Goal: Task Accomplishment & Management: Manage account settings

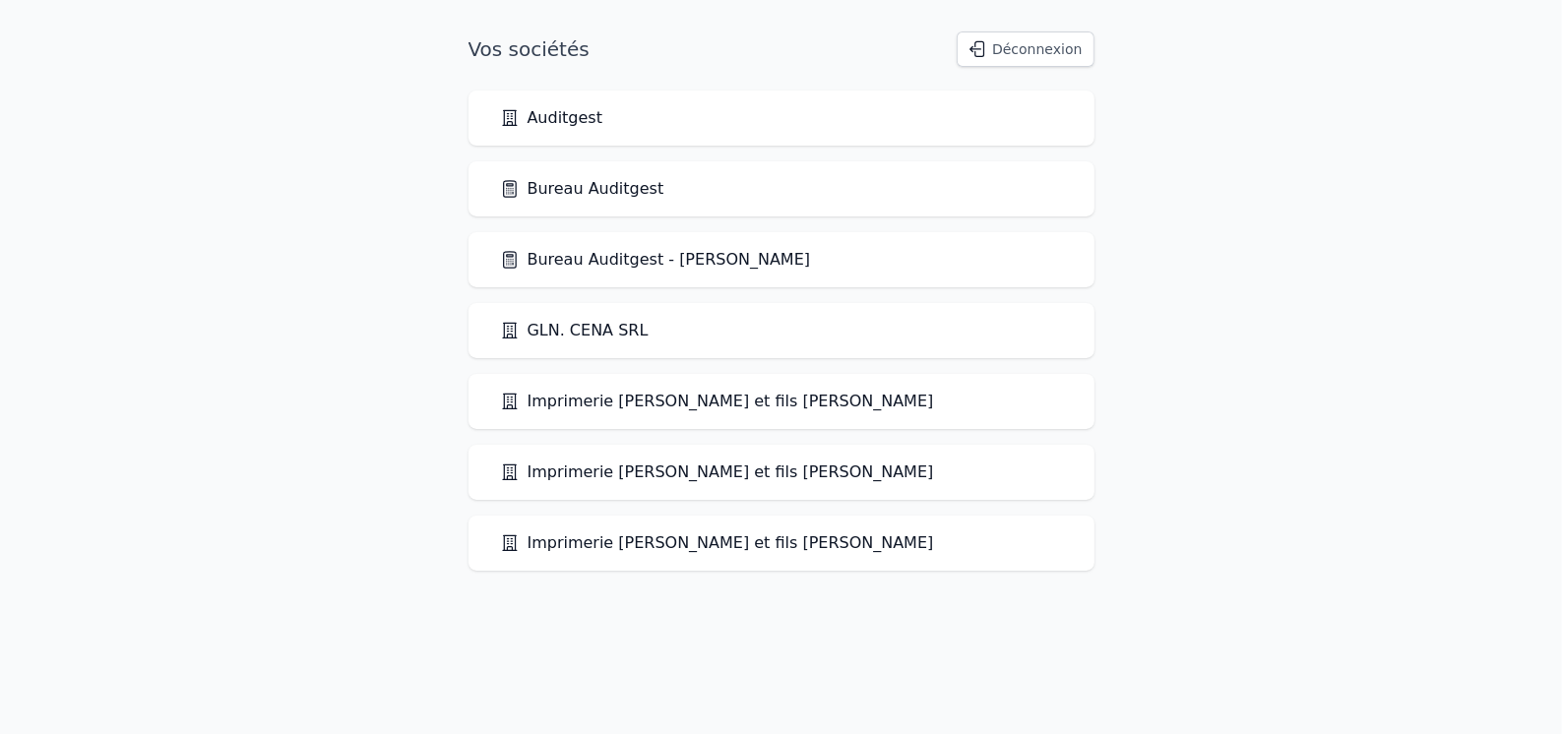
click at [610, 194] on link "Bureau Auditgest" at bounding box center [582, 189] width 164 height 24
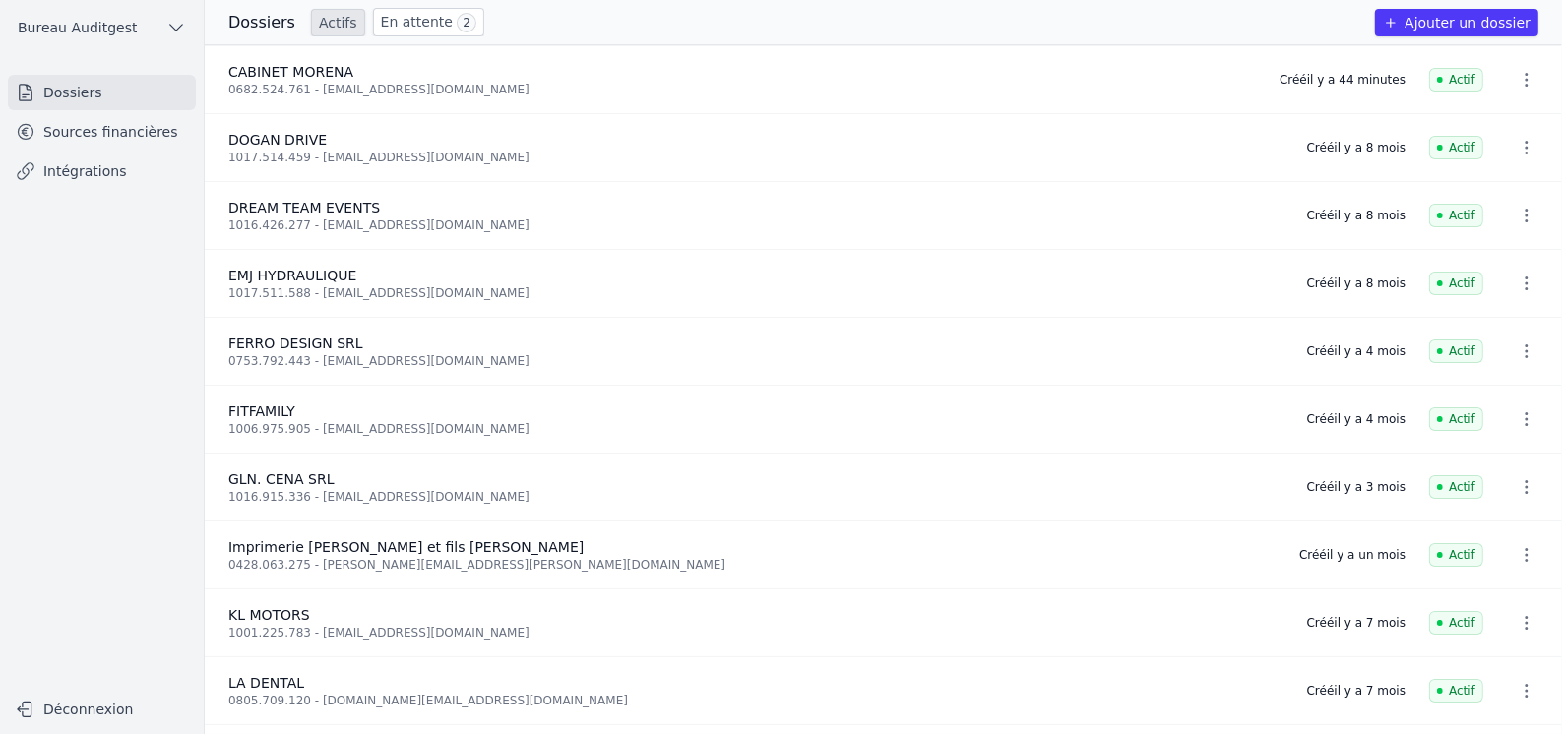
click at [76, 142] on link "Sources financières" at bounding box center [102, 131] width 188 height 35
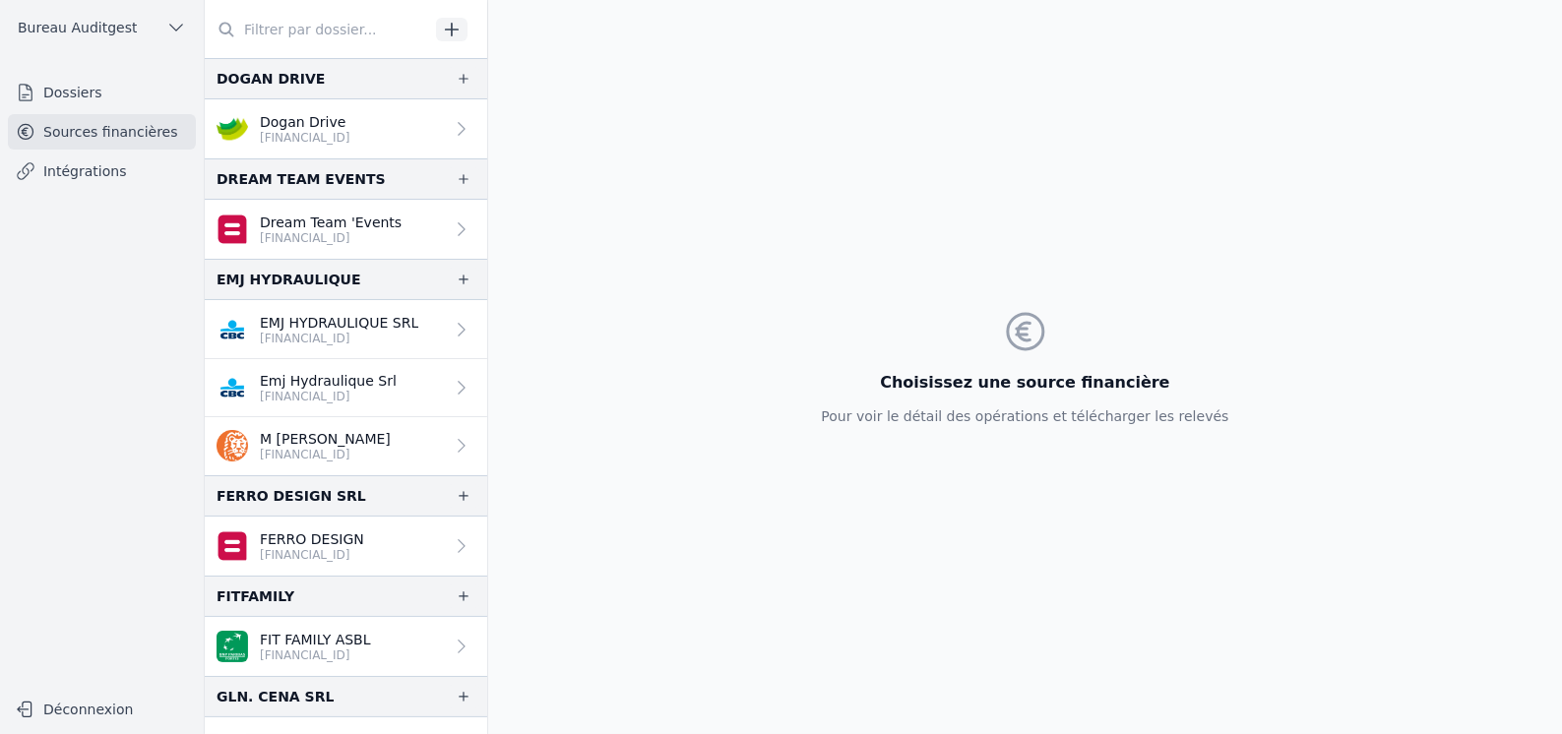
click at [67, 164] on link "Intégrations" at bounding box center [102, 171] width 188 height 35
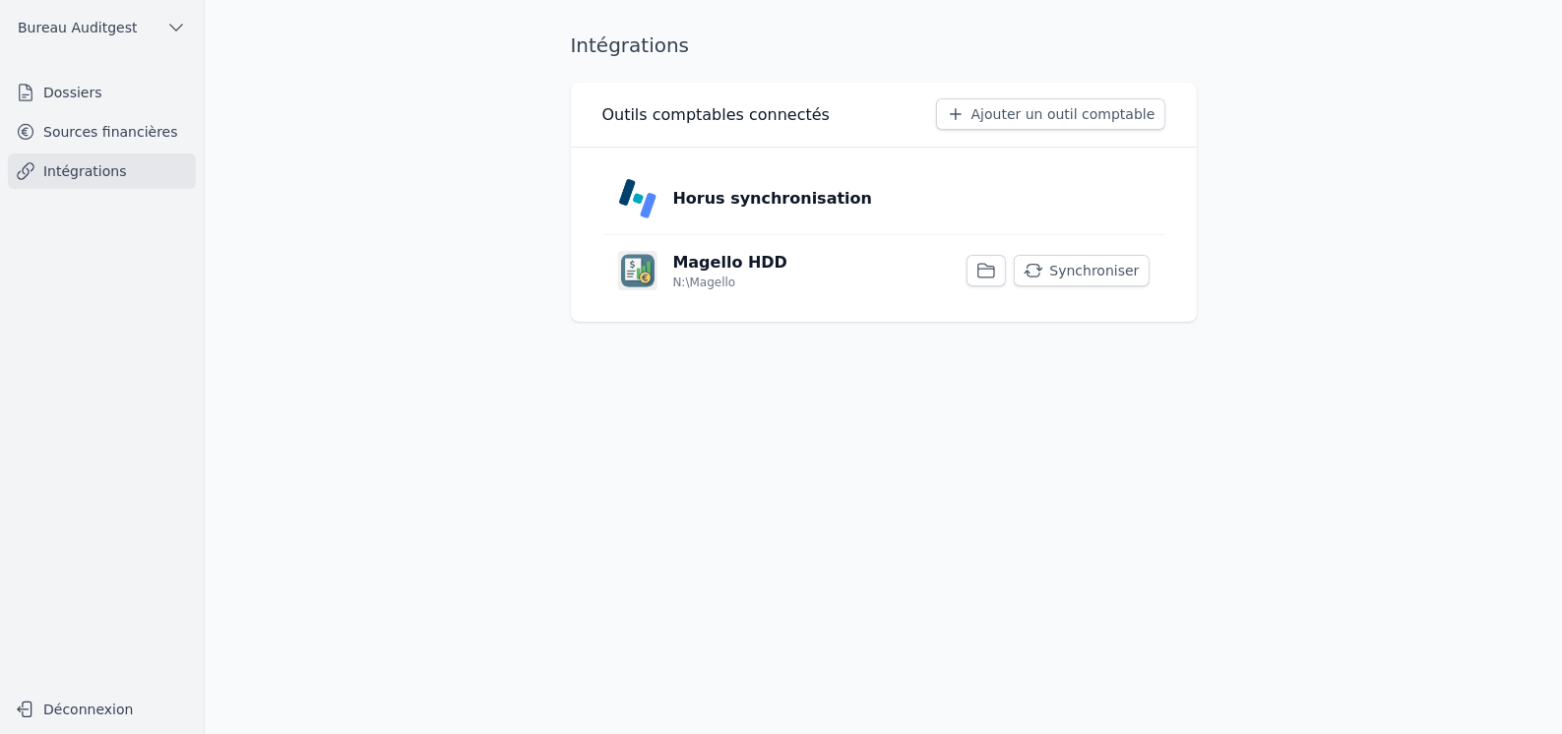
click at [99, 137] on link "Sources financières" at bounding box center [102, 131] width 188 height 35
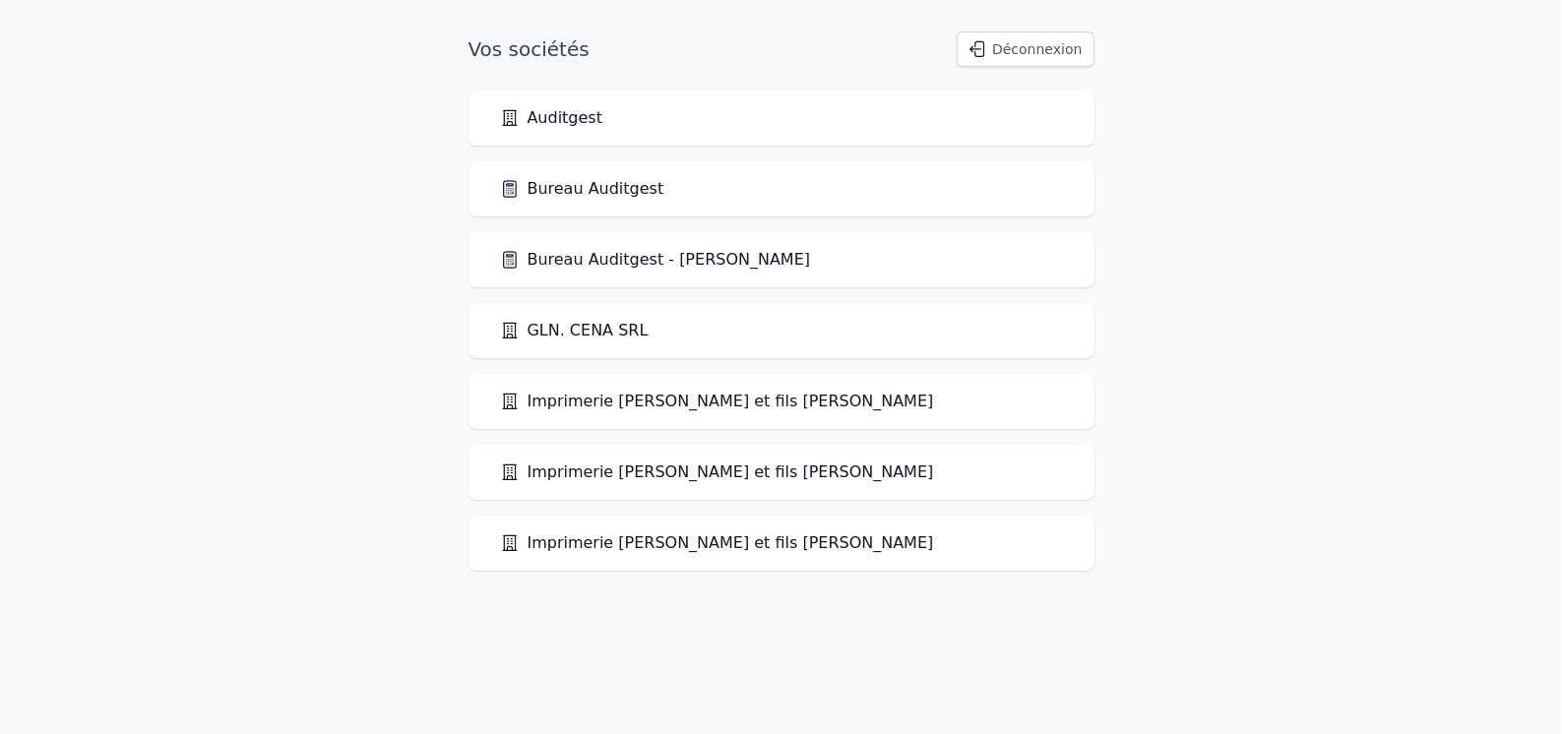
click at [608, 190] on link "Bureau Auditgest" at bounding box center [582, 189] width 164 height 24
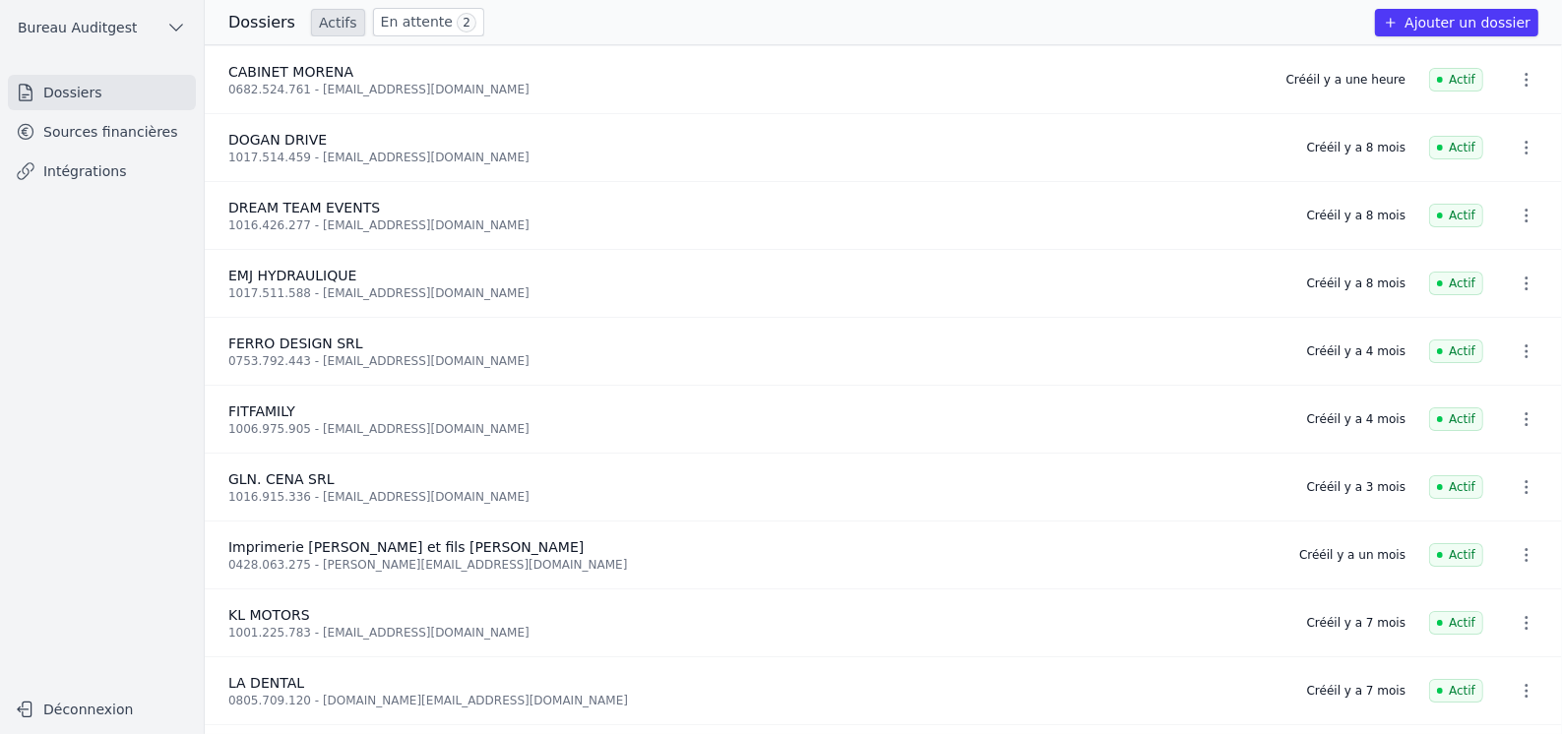
click at [102, 139] on link "Sources financières" at bounding box center [102, 131] width 188 height 35
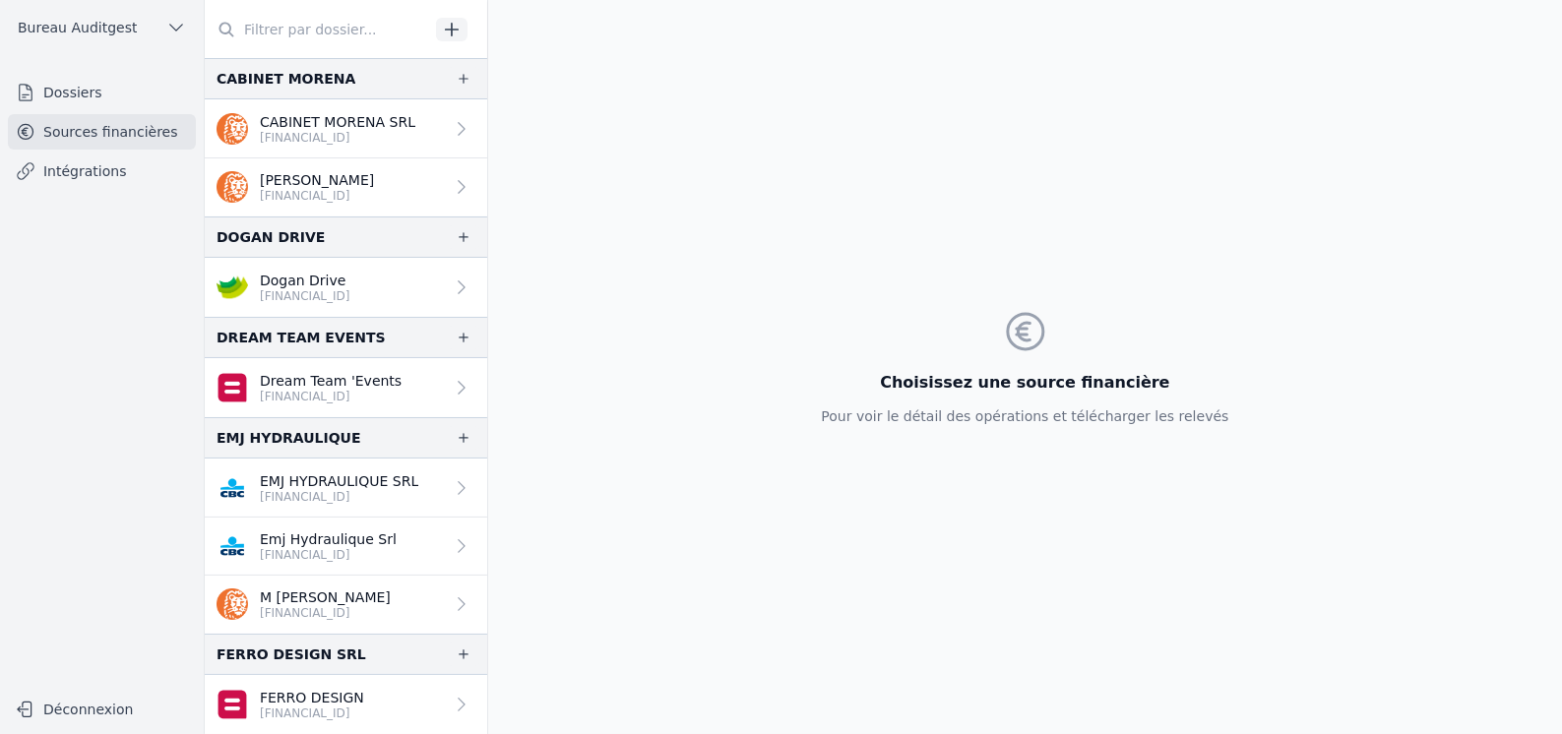
click at [344, 122] on p "CABINET MORENA SRL" at bounding box center [338, 122] width 156 height 20
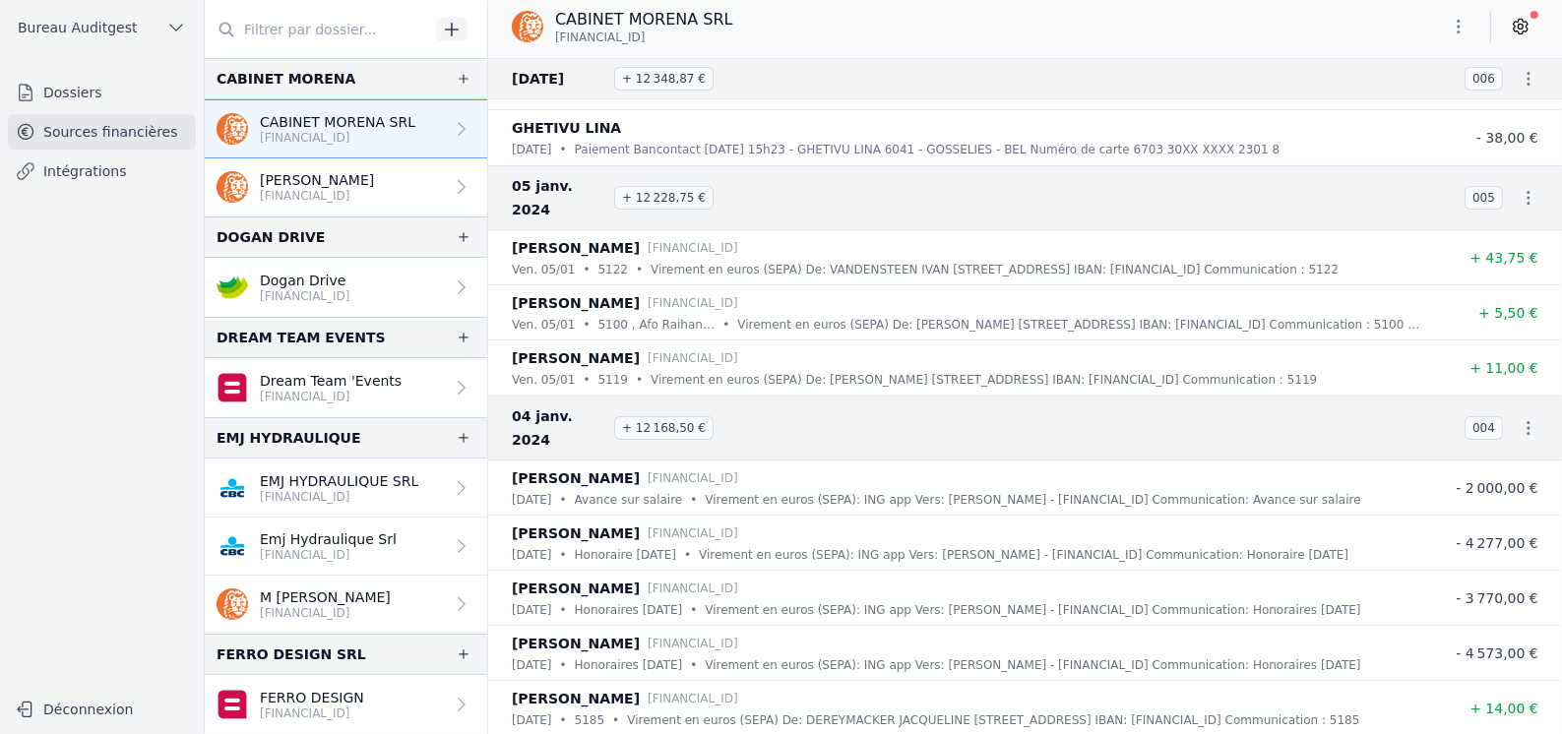
scroll to position [130096, 0]
click at [1520, 76] on icon "button" at bounding box center [1529, 79] width 20 height 20
click at [1174, 38] on div at bounding box center [781, 367] width 1562 height 734
click at [1522, 29] on icon at bounding box center [1521, 27] width 5 height 5
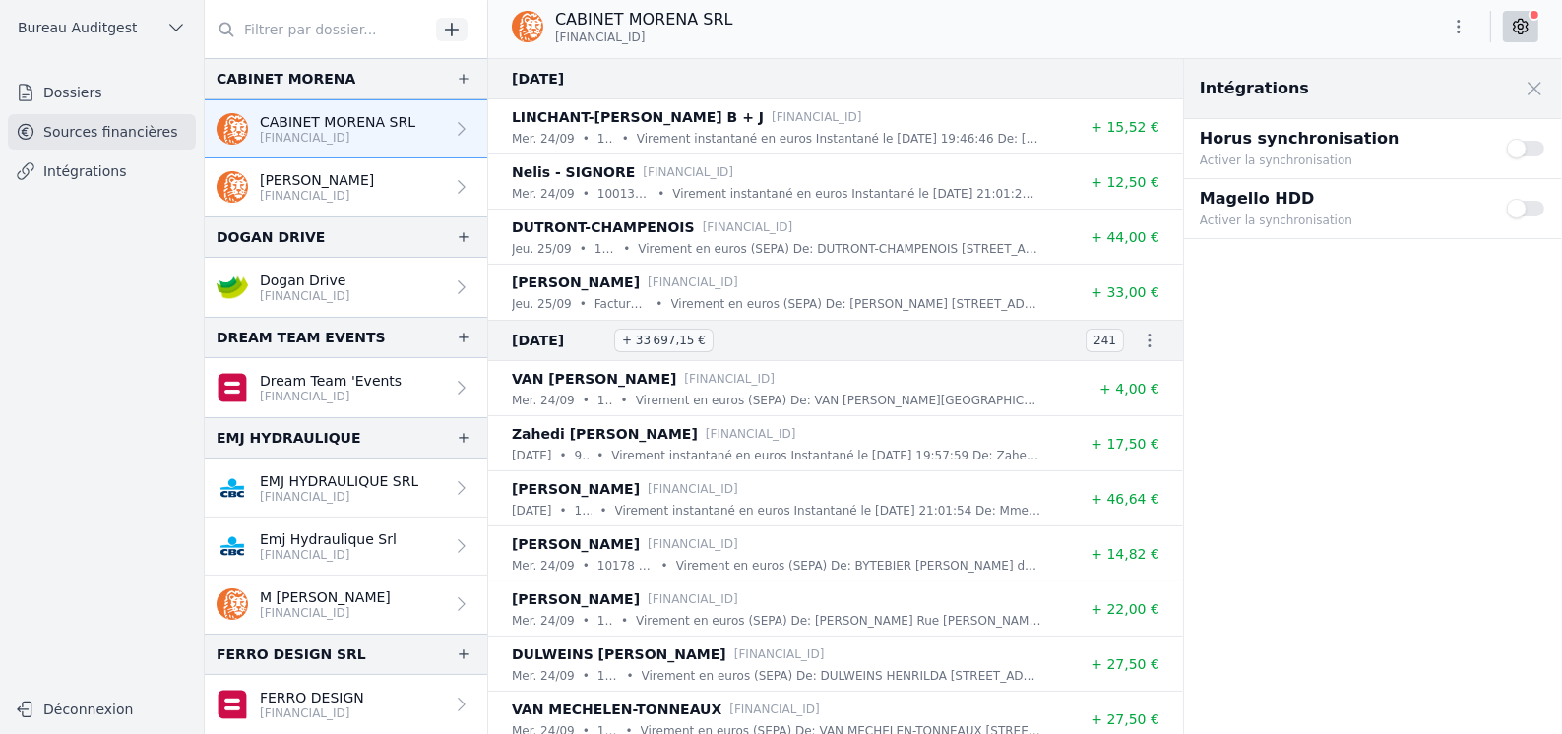
click at [1539, 210] on button "Use setting" at bounding box center [1526, 209] width 39 height 20
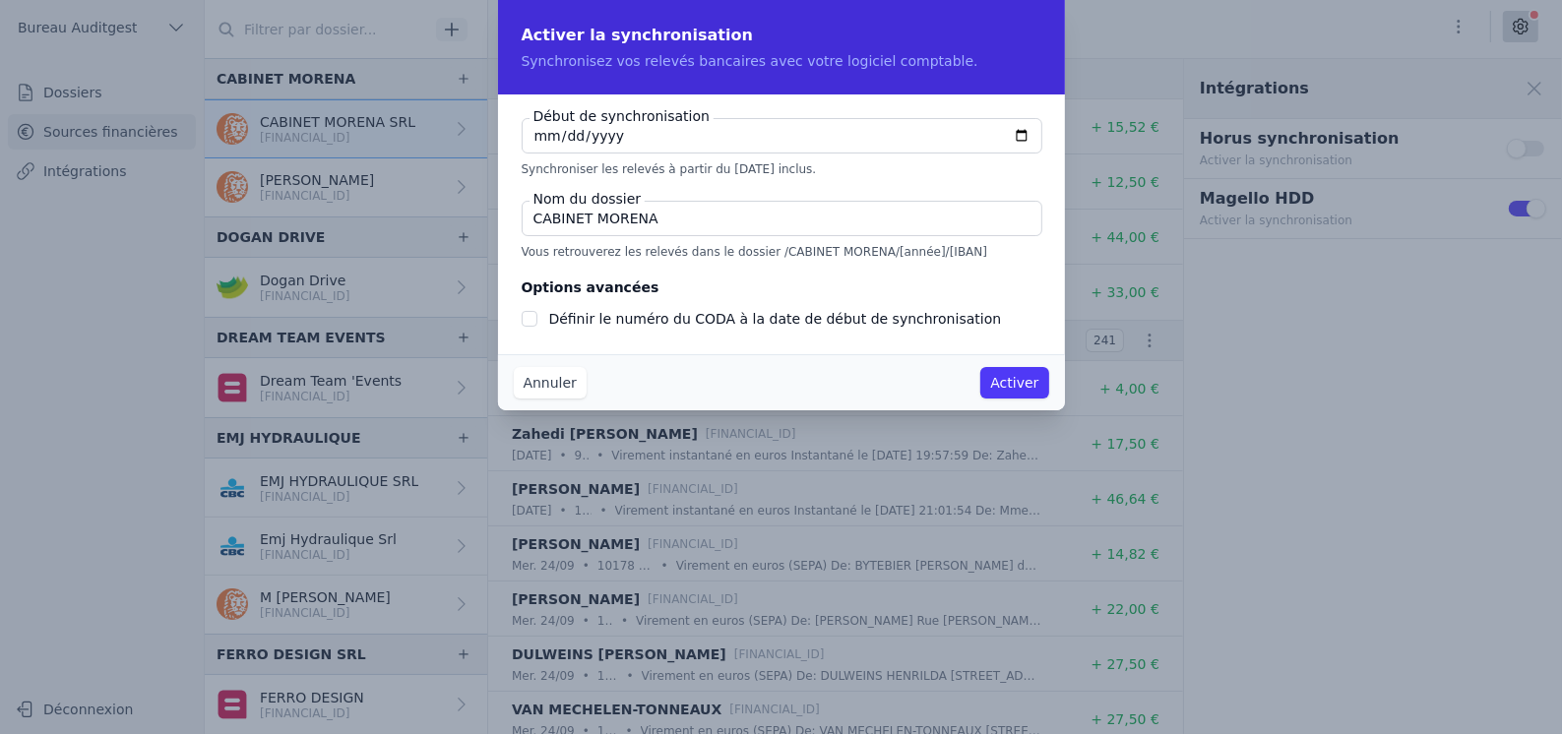
checkbox input "false"
type input "[DATE]"
click at [733, 213] on input "CABINET MORENA" at bounding box center [782, 218] width 521 height 35
click at [1026, 376] on button "Activer" at bounding box center [1014, 382] width 68 height 31
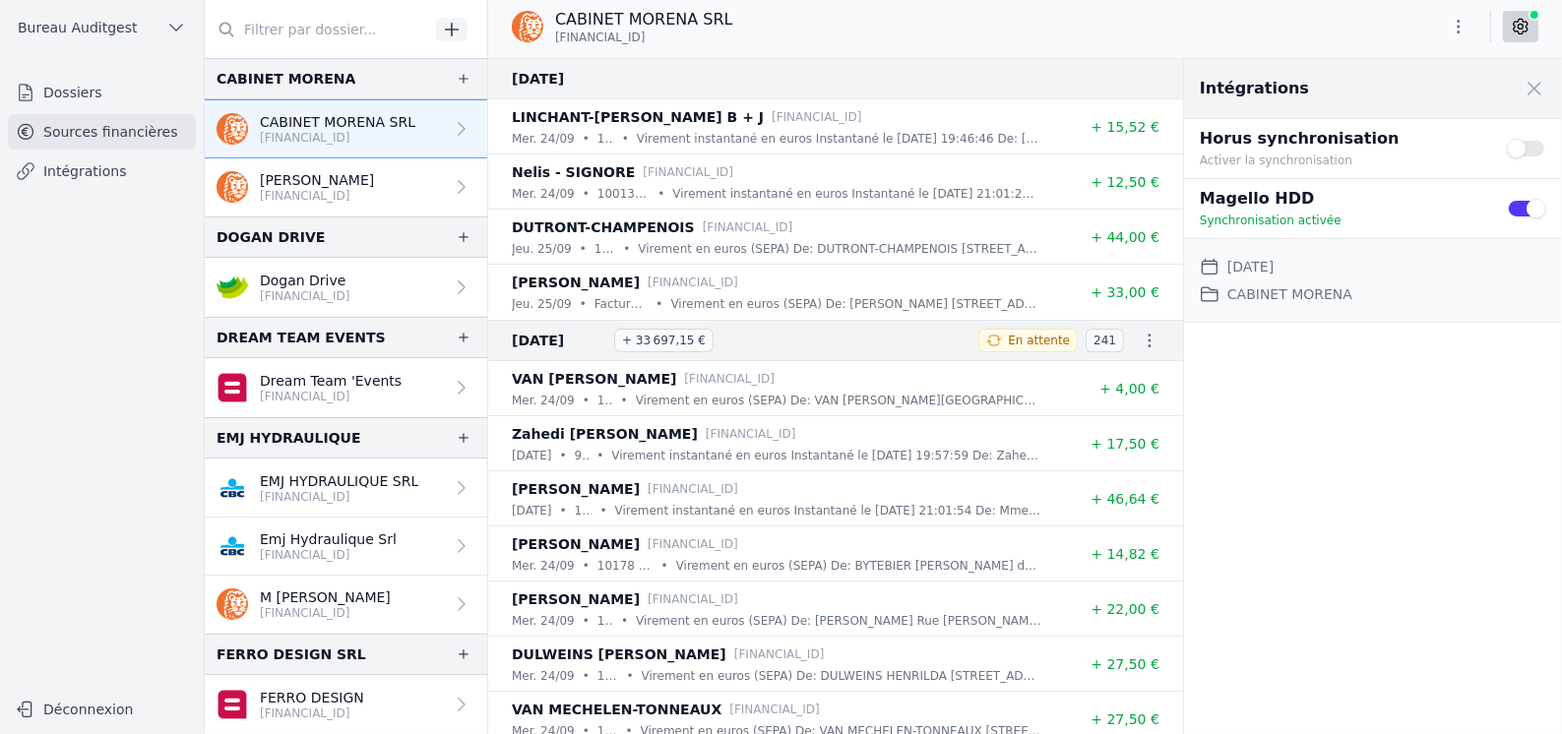
click at [89, 179] on link "Intégrations" at bounding box center [102, 171] width 188 height 35
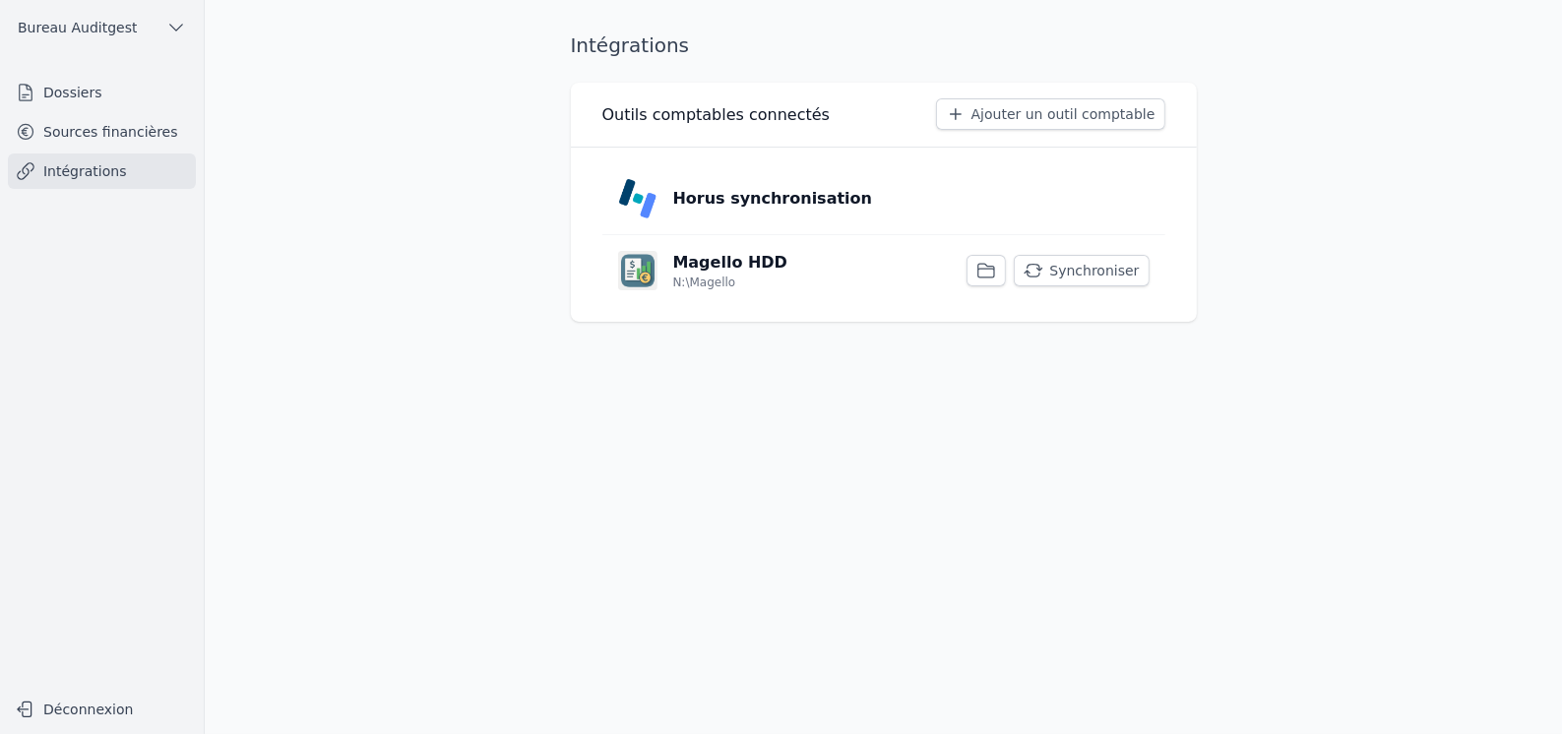
click at [722, 265] on p "Magello HDD" at bounding box center [730, 263] width 115 height 24
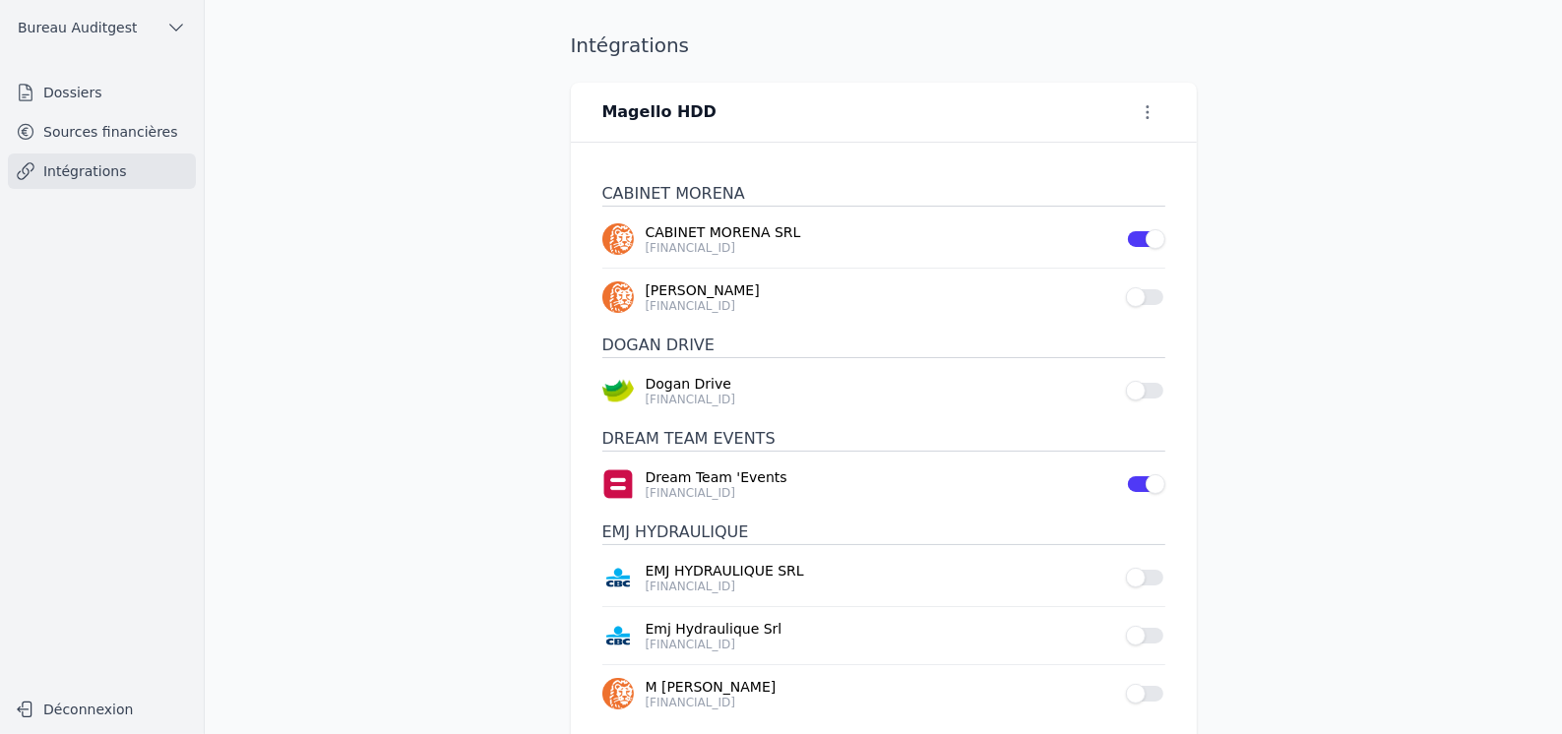
click at [99, 131] on link "Sources financières" at bounding box center [102, 131] width 188 height 35
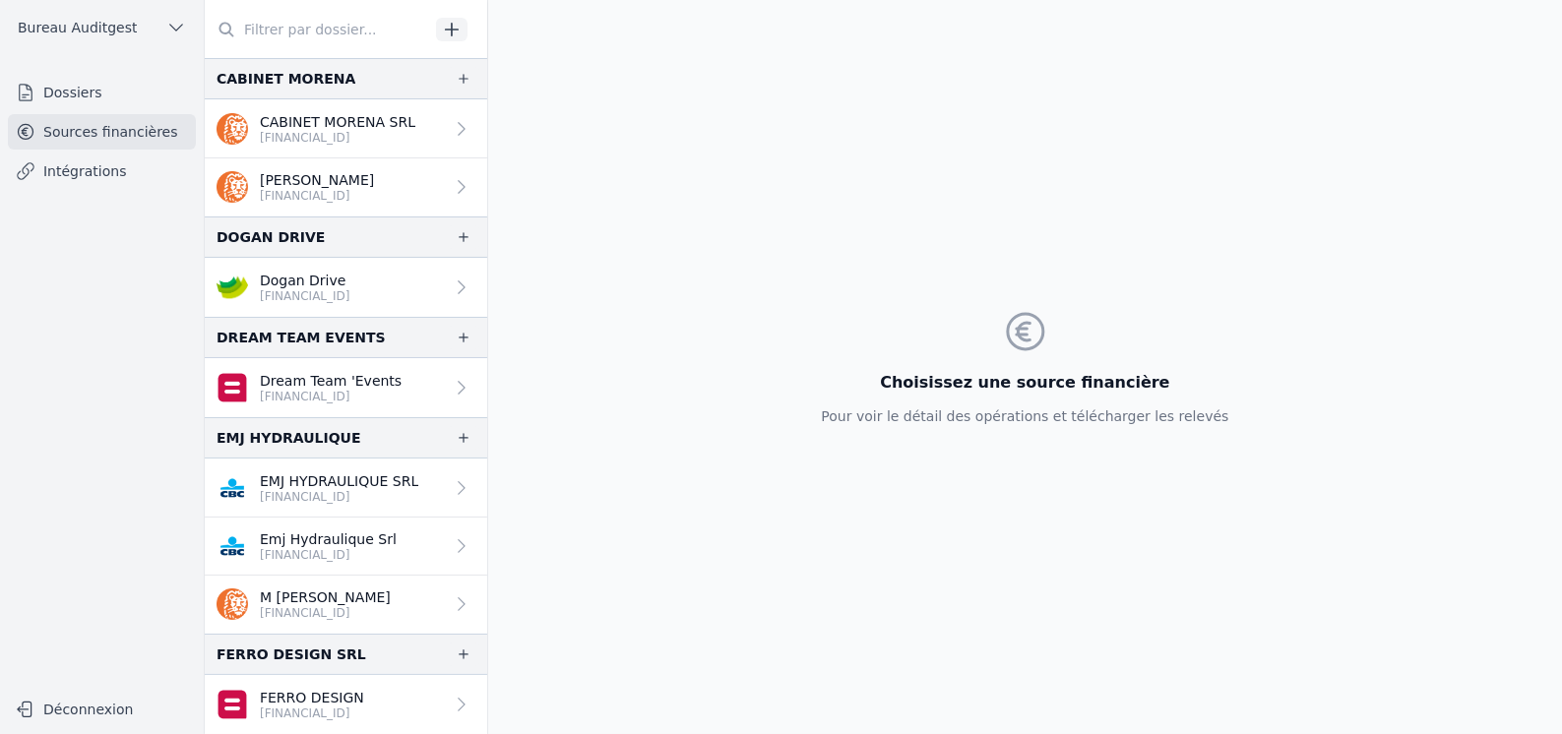
click at [86, 166] on link "Intégrations" at bounding box center [102, 171] width 188 height 35
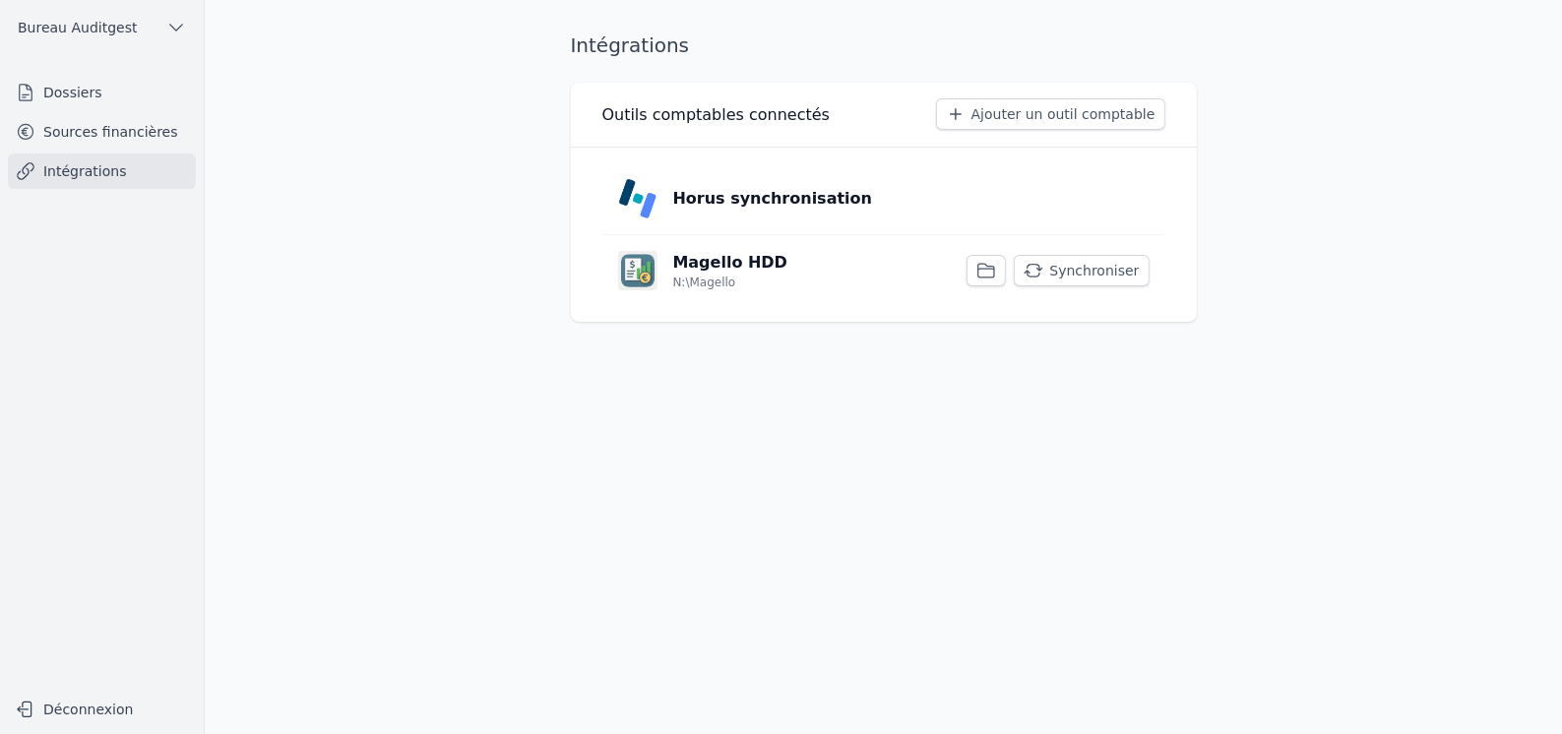
click at [1079, 268] on button "Synchroniser" at bounding box center [1081, 270] width 135 height 31
click at [94, 126] on link "Sources financières" at bounding box center [102, 131] width 188 height 35
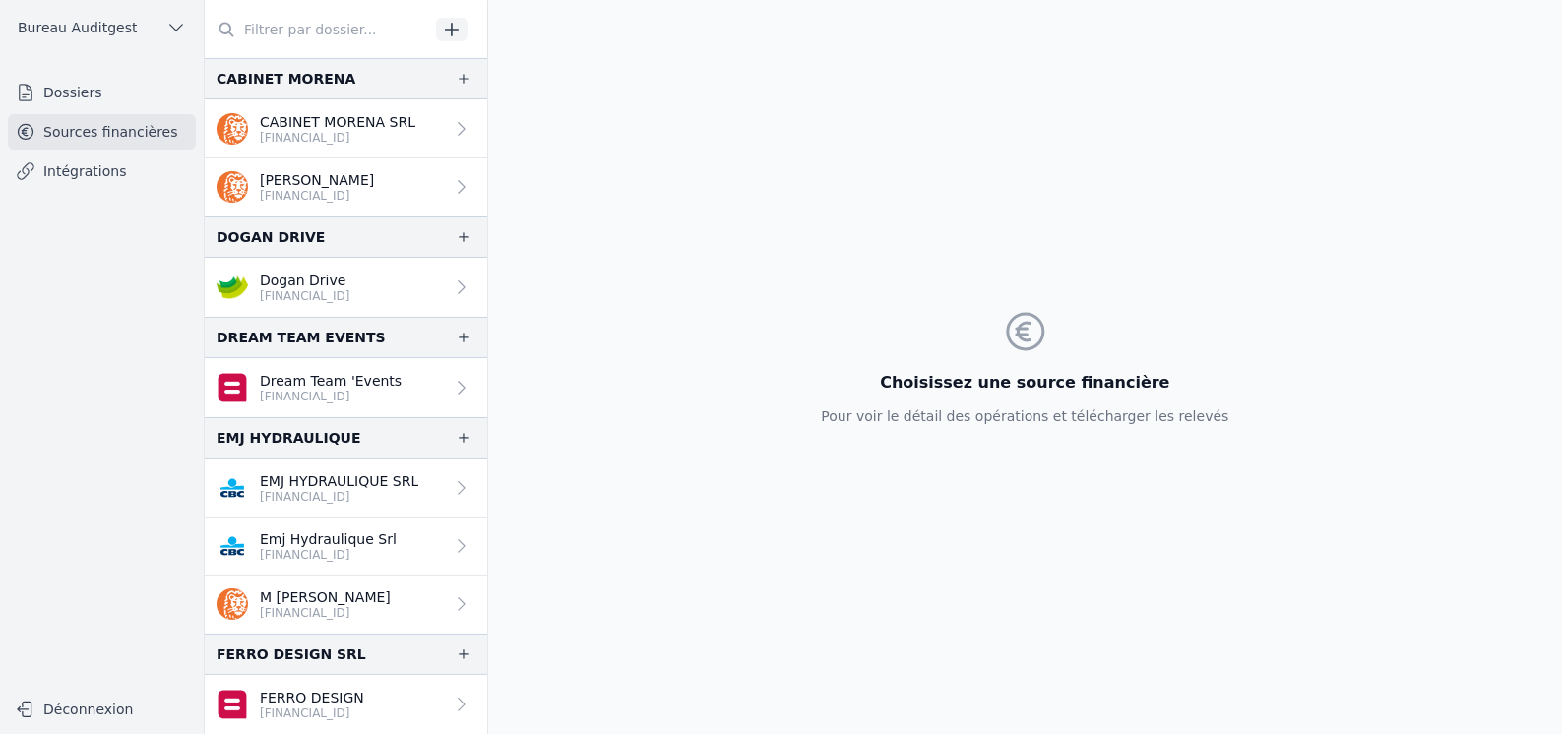
click at [380, 131] on p "[FINANCIAL_ID]" at bounding box center [338, 138] width 156 height 16
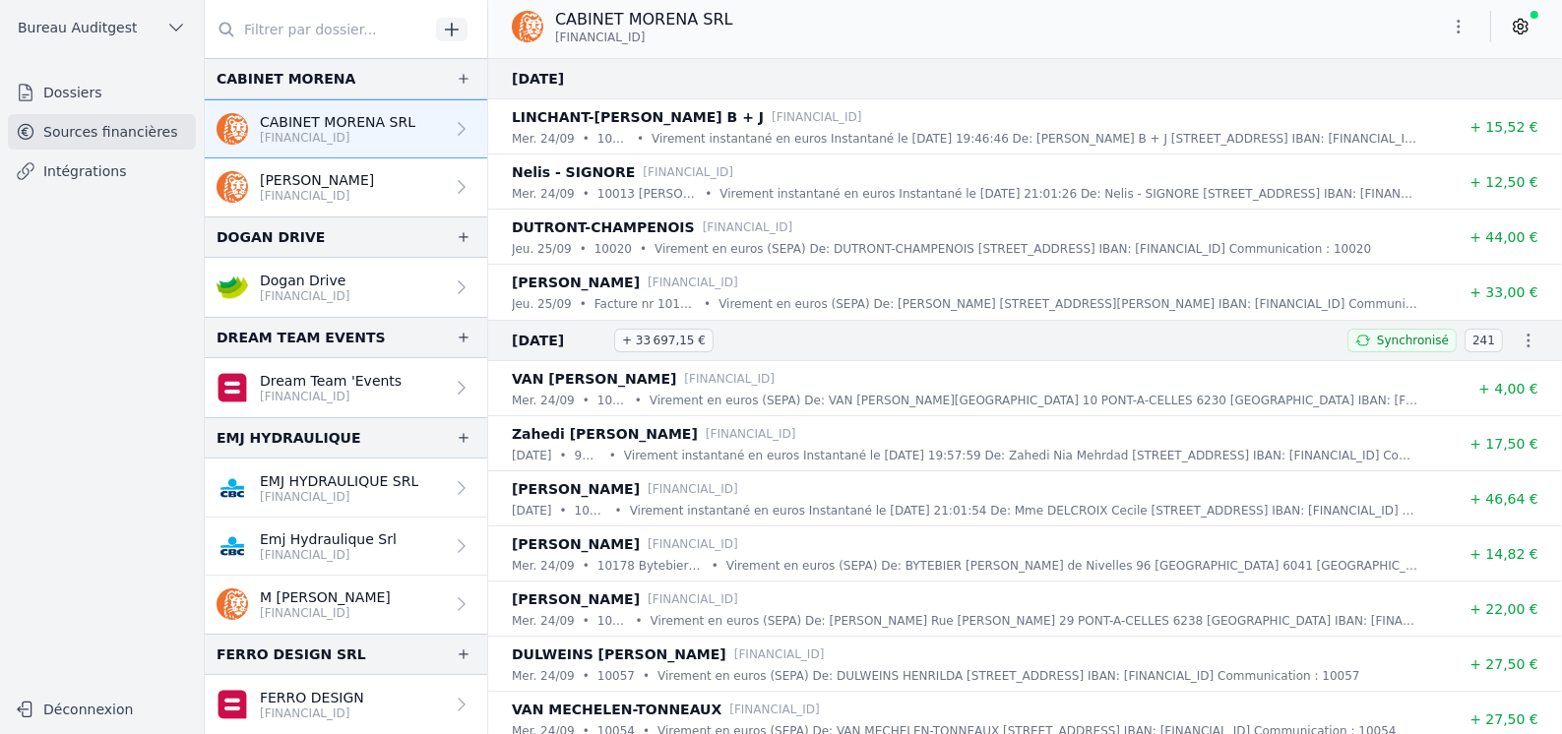
click at [1457, 32] on icon "button" at bounding box center [1459, 27] width 20 height 20
click at [392, 139] on div at bounding box center [781, 367] width 1562 height 734
click at [346, 185] on p "[PERSON_NAME]" at bounding box center [317, 180] width 114 height 20
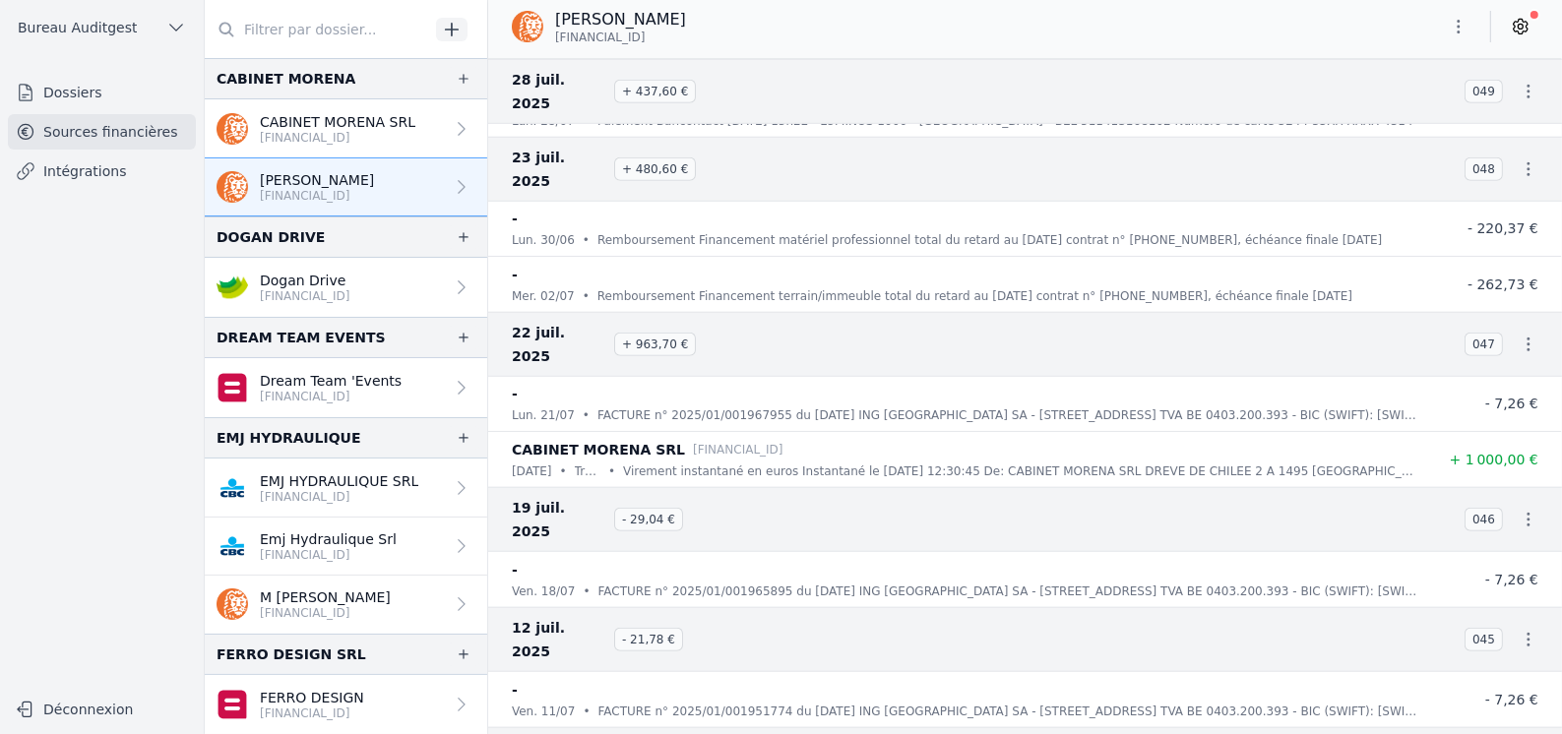
scroll to position [1477, 0]
click at [463, 185] on icon at bounding box center [462, 187] width 20 height 20
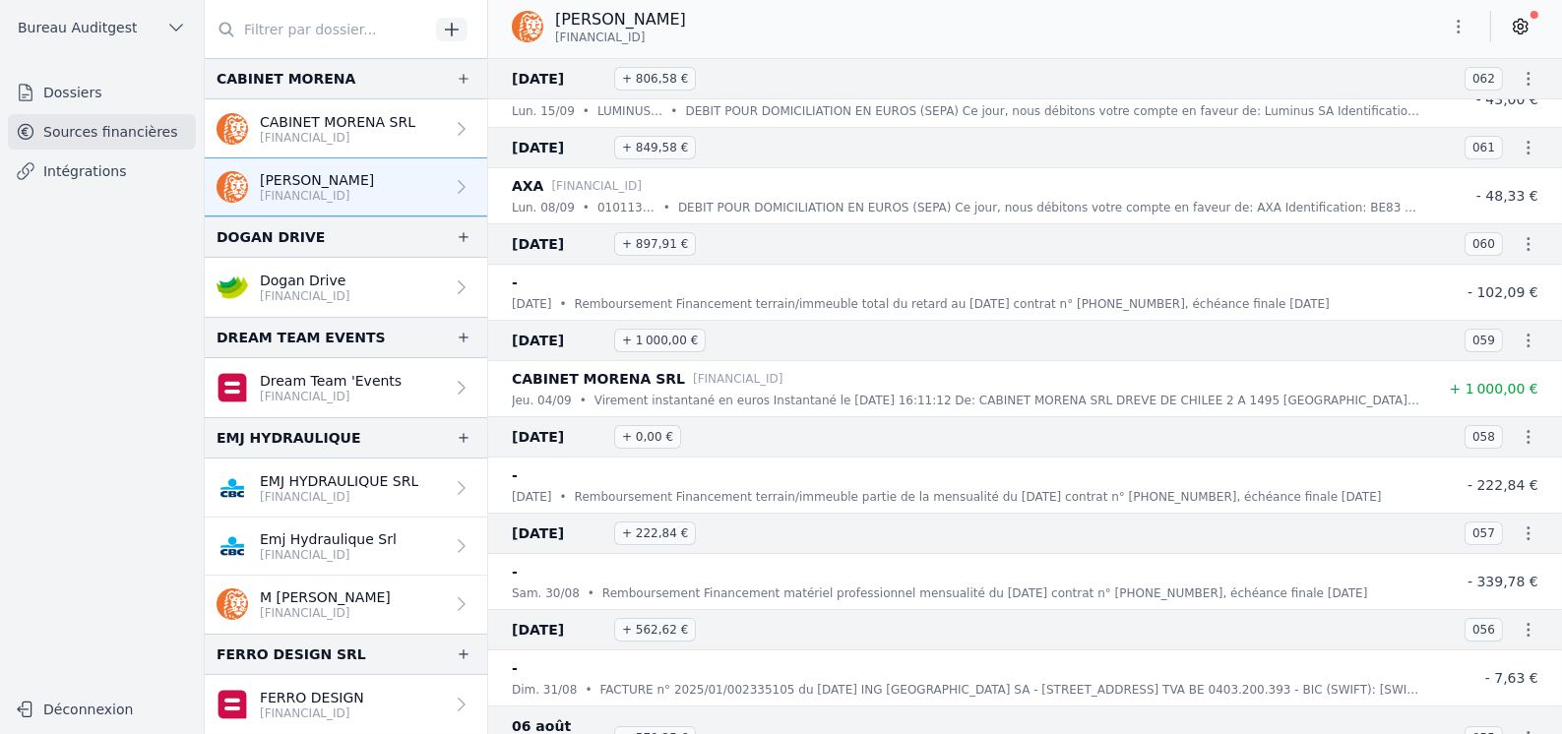
scroll to position [0, 0]
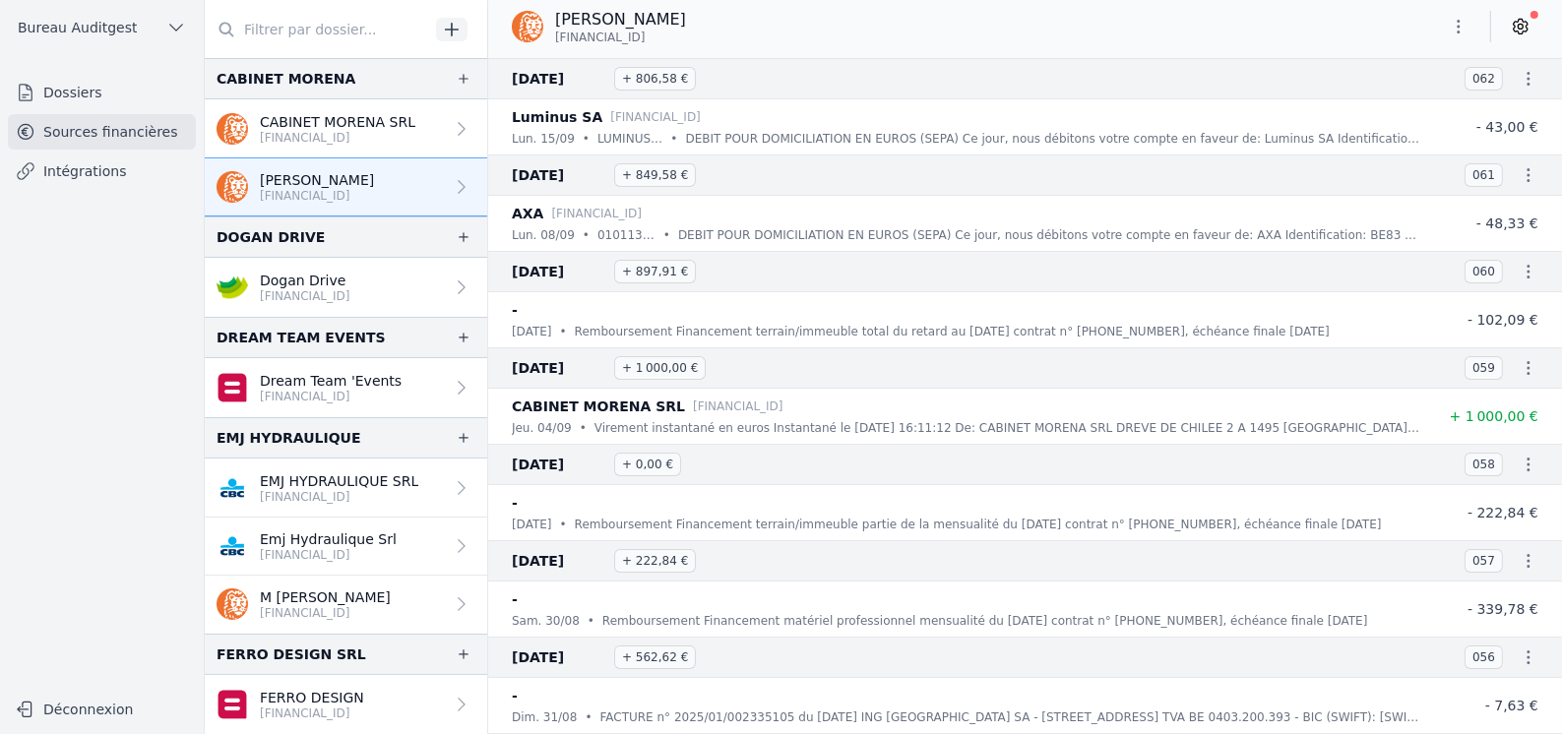
click at [1523, 78] on icon "button" at bounding box center [1529, 79] width 20 height 20
click at [1522, 27] on div at bounding box center [781, 367] width 1562 height 734
click at [1522, 27] on icon at bounding box center [1521, 27] width 20 height 20
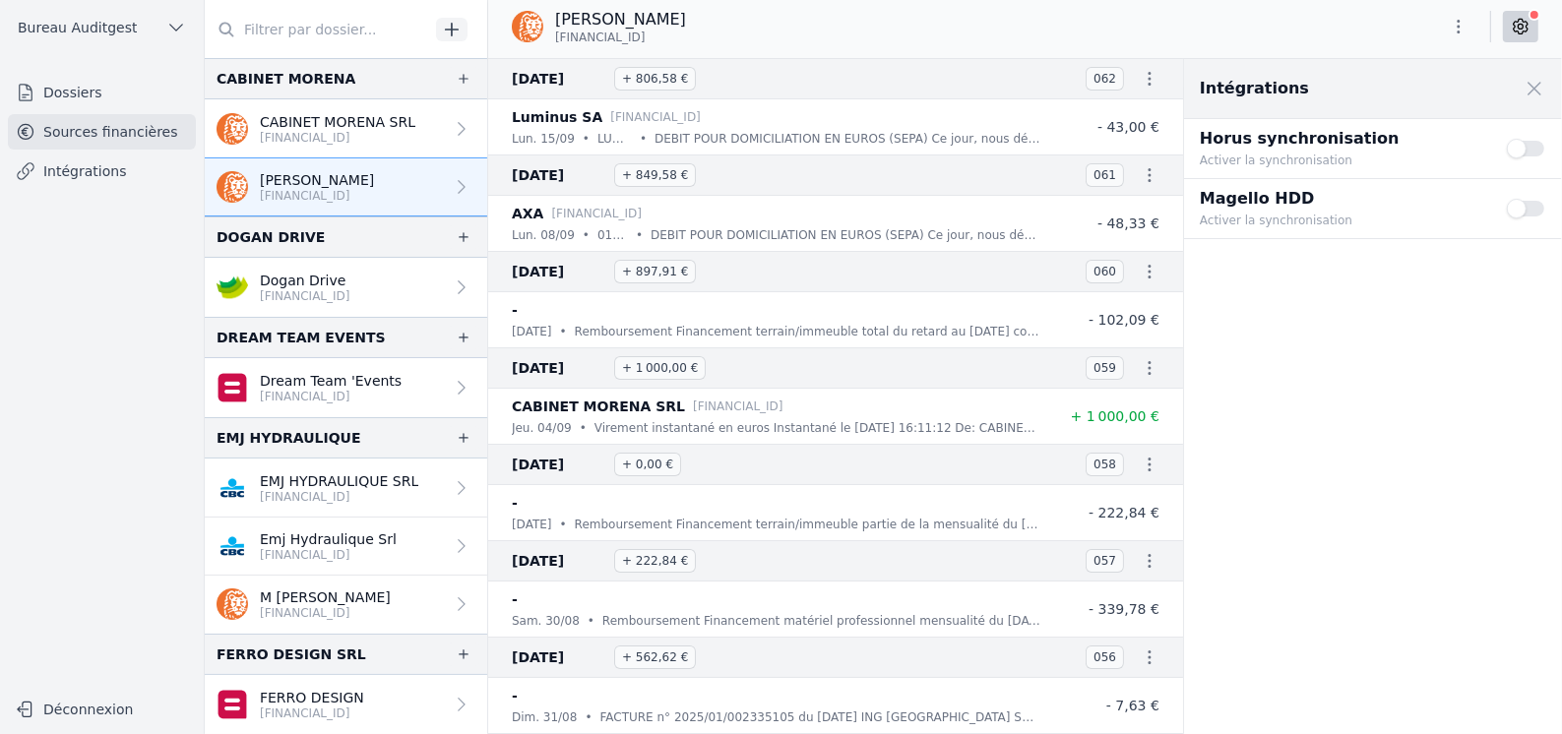
click at [1522, 27] on icon at bounding box center [1521, 27] width 20 height 20
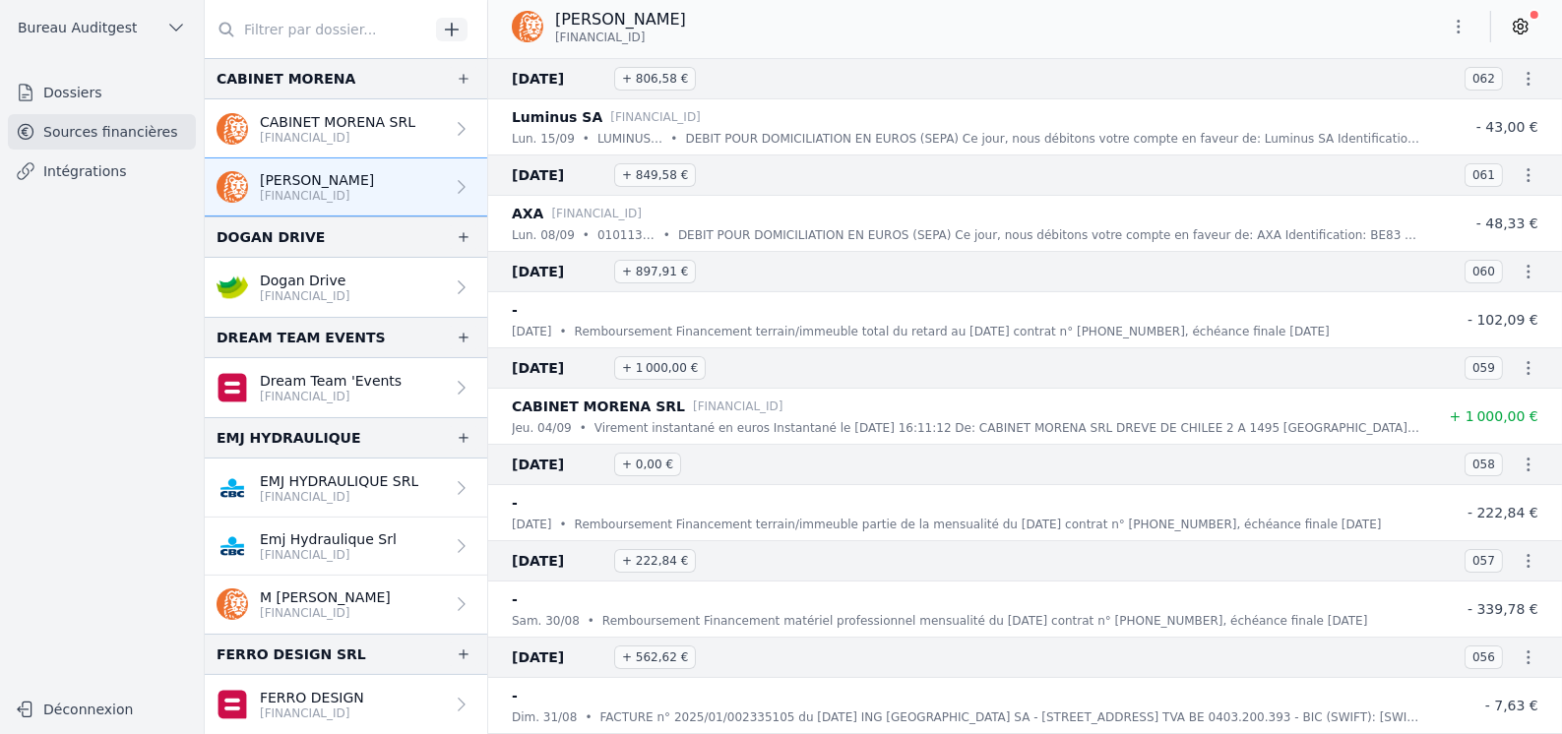
click at [330, 119] on p "CABINET MORENA SRL" at bounding box center [338, 122] width 156 height 20
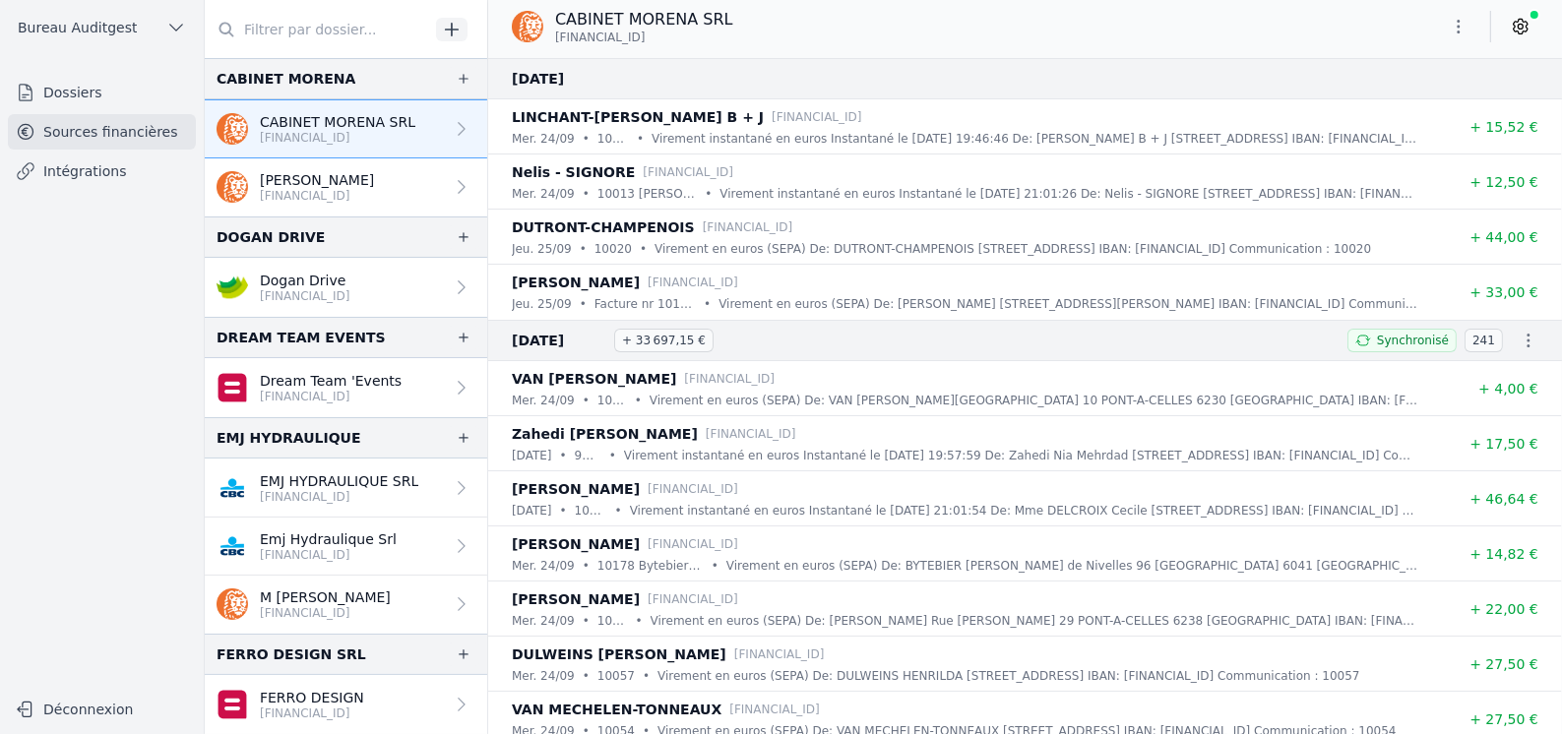
click at [308, 178] on p "[PERSON_NAME]" at bounding box center [317, 180] width 114 height 20
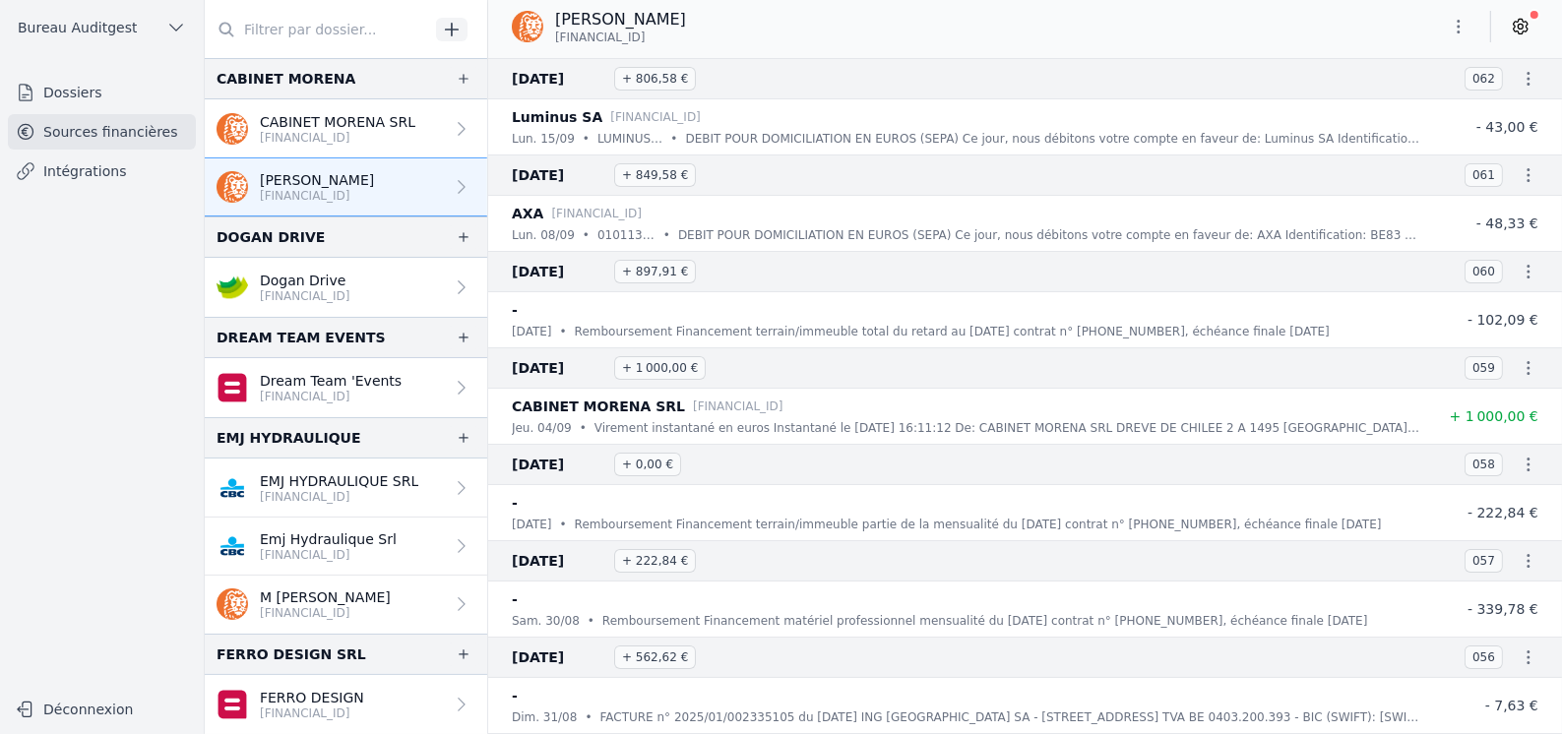
click at [109, 174] on link "Intégrations" at bounding box center [102, 171] width 188 height 35
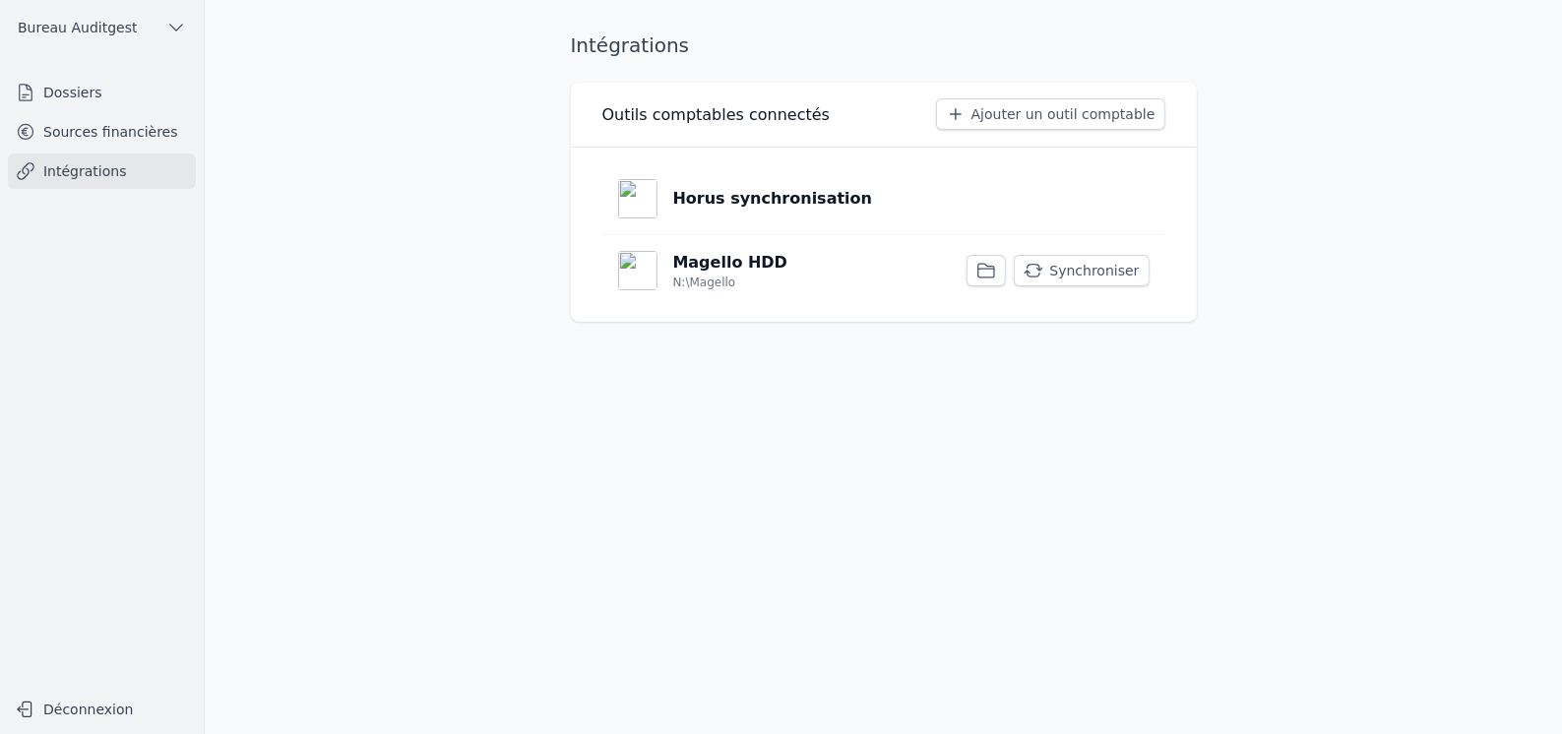
click at [132, 123] on link "Sources financières" at bounding box center [102, 131] width 188 height 35
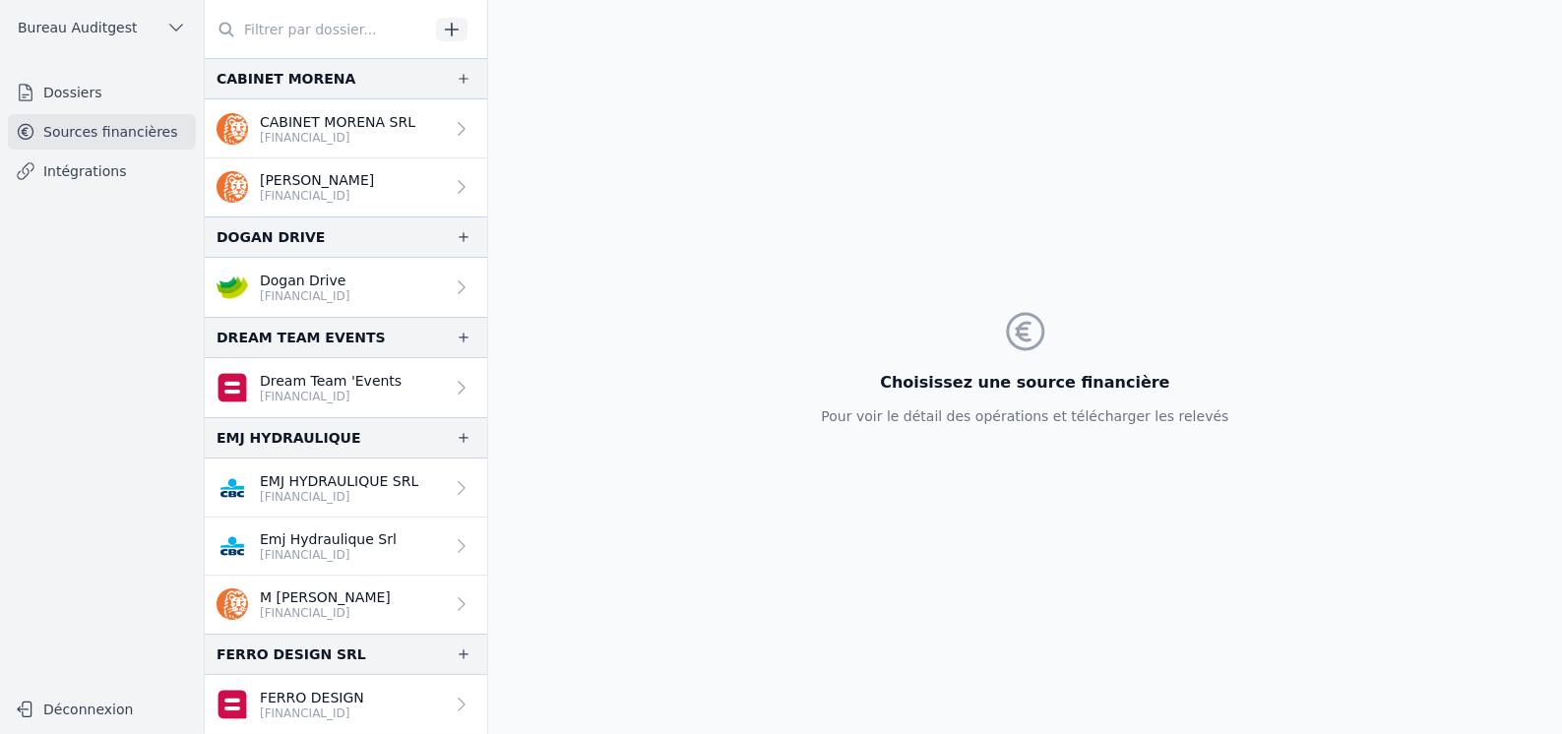
click at [374, 171] on p "[PERSON_NAME]" at bounding box center [317, 180] width 114 height 20
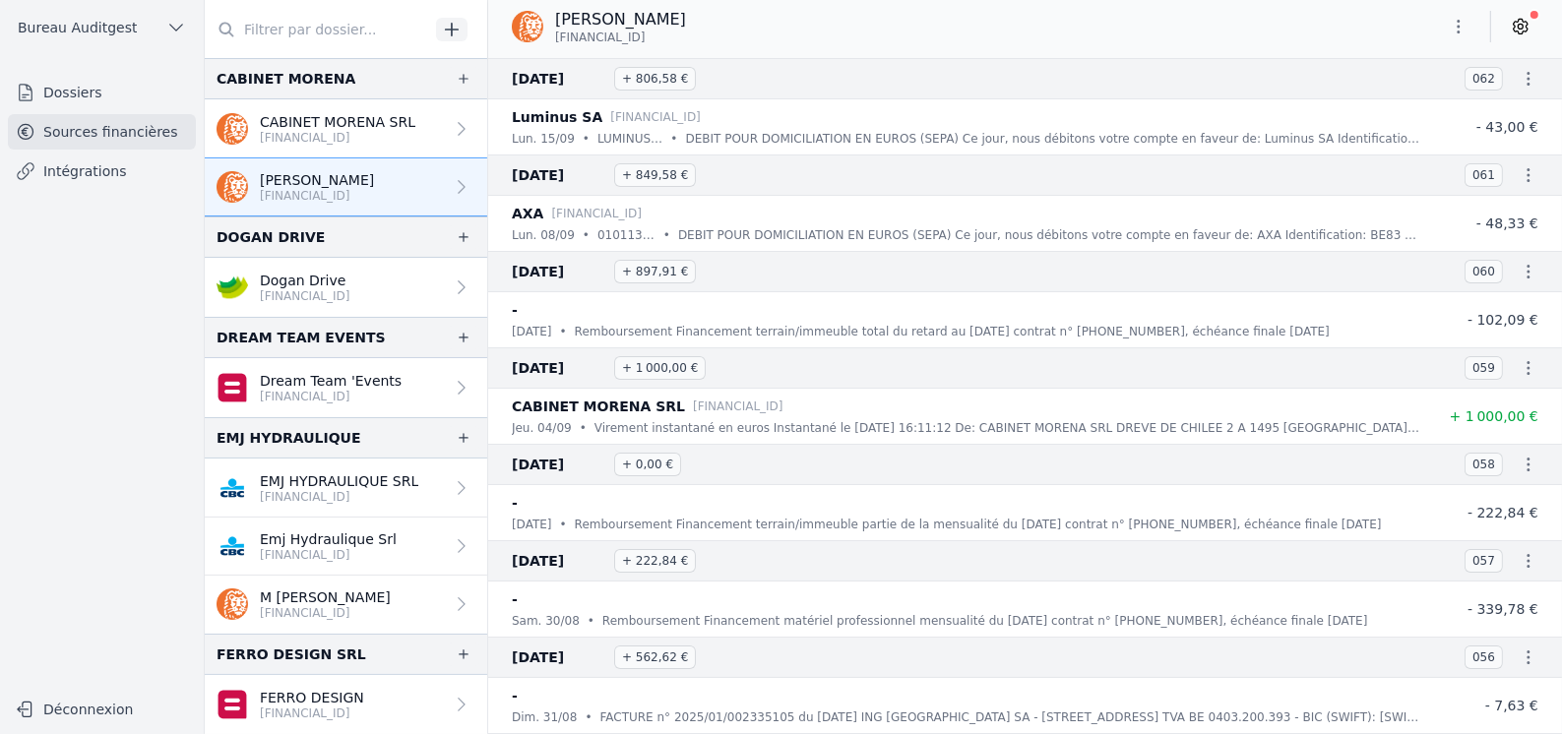
click at [1520, 30] on icon at bounding box center [1521, 27] width 20 height 20
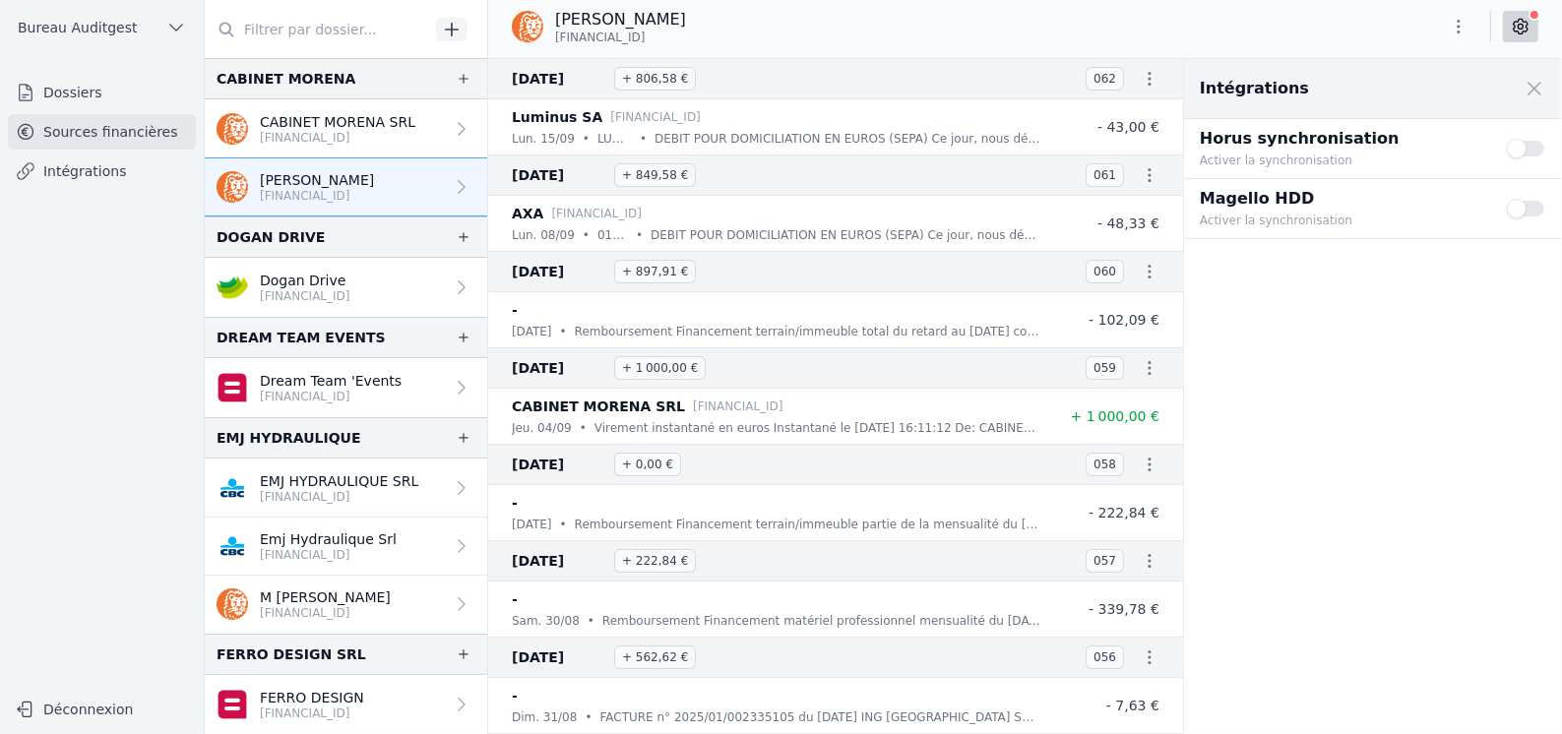
click at [1327, 19] on div "[PERSON_NAME] [FINANCIAL_ID]" at bounding box center [1025, 26] width 1074 height 37
